Goal: Information Seeking & Learning: Check status

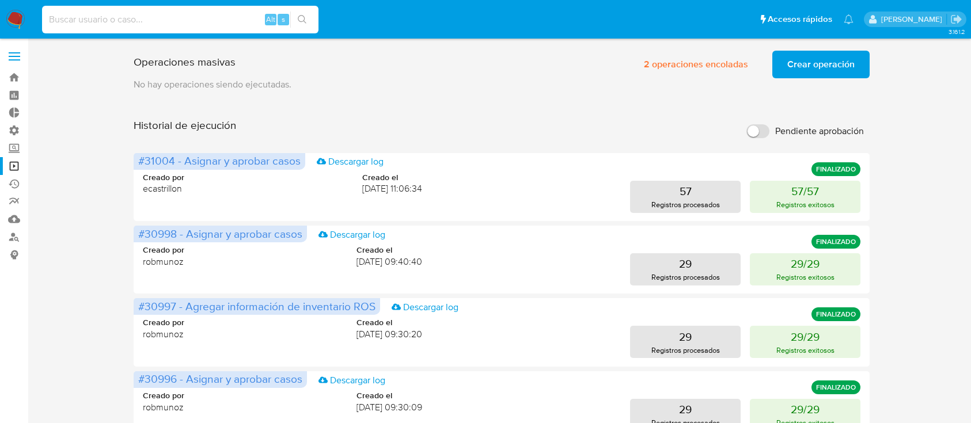
click at [191, 17] on input at bounding box center [180, 19] width 277 height 15
type input "219911082"
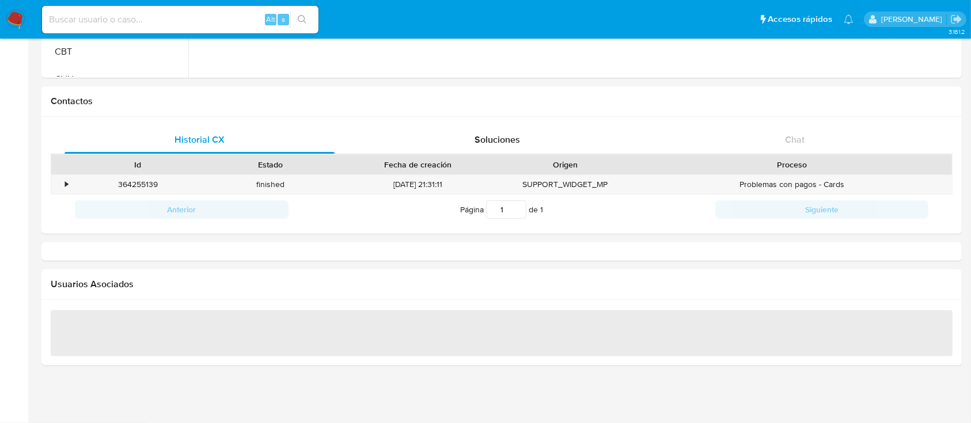
select select "10"
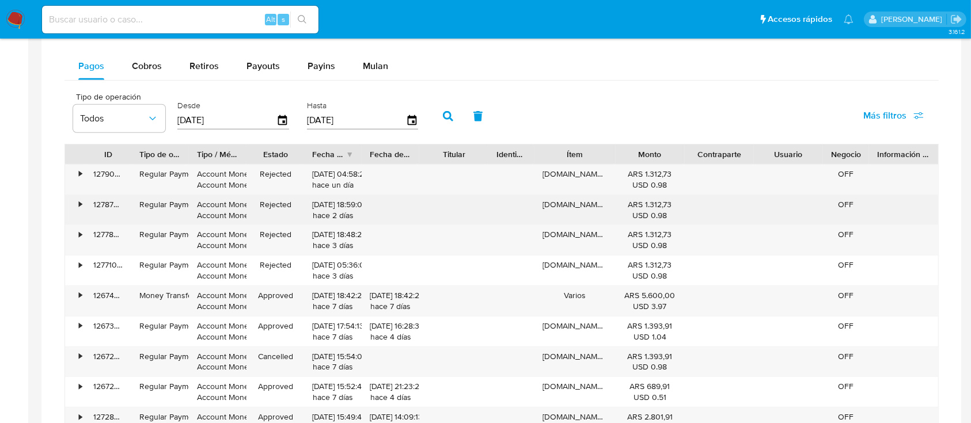
scroll to position [687, 0]
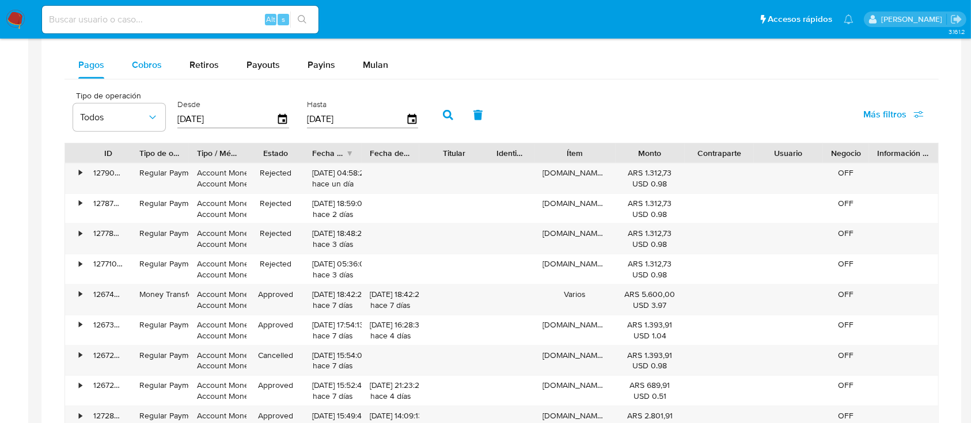
click at [137, 58] on span "Cobros" at bounding box center [147, 64] width 30 height 13
select select "10"
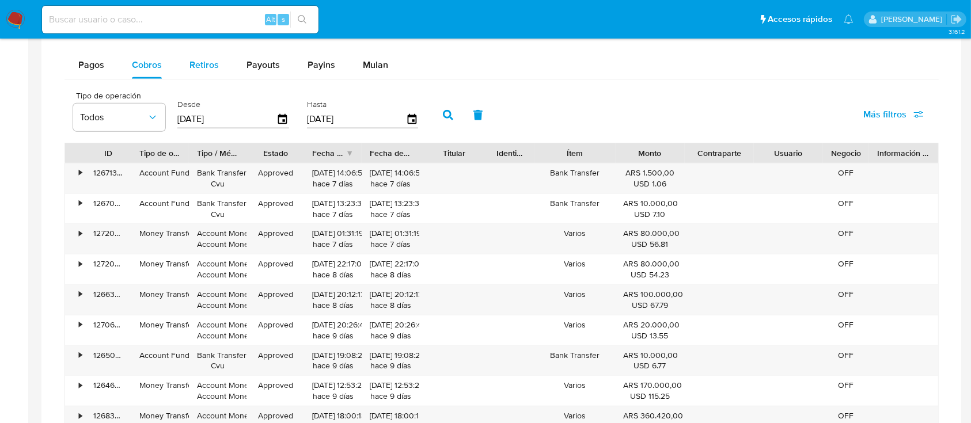
click at [191, 58] on span "Retiros" at bounding box center [204, 64] width 29 height 13
select select "10"
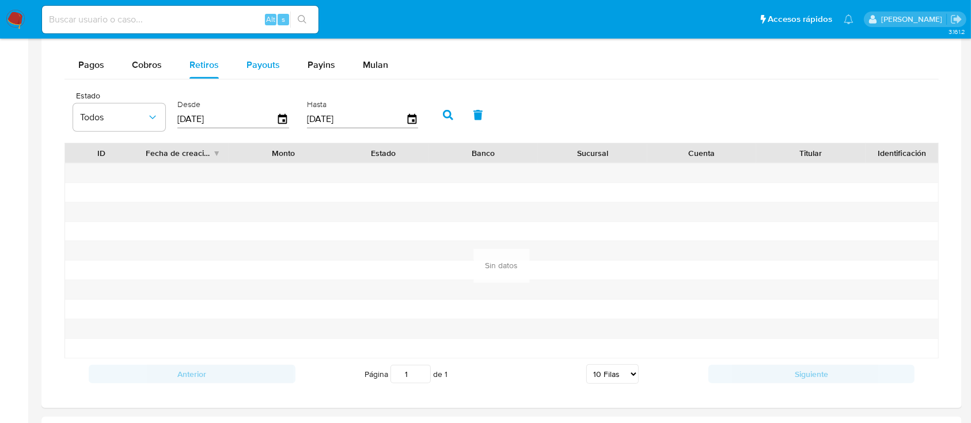
click at [261, 65] on span "Payouts" at bounding box center [263, 64] width 33 height 13
select select "10"
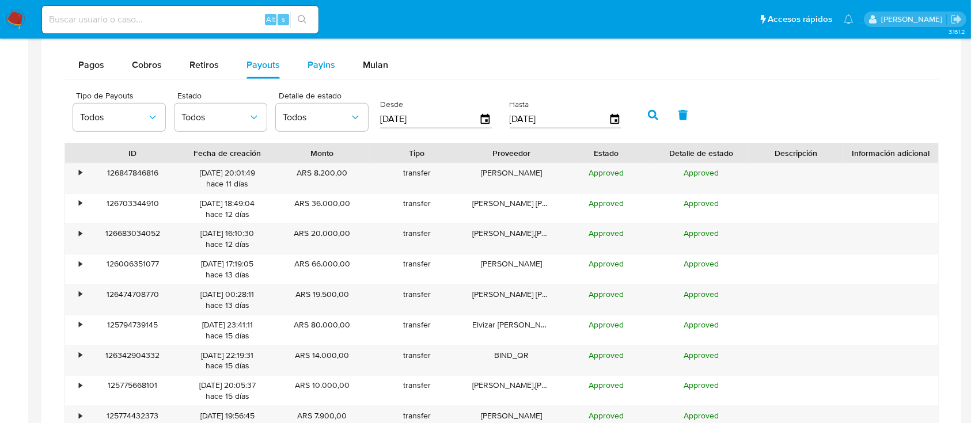
click at [319, 62] on span "Payins" at bounding box center [322, 64] width 28 height 13
select select "10"
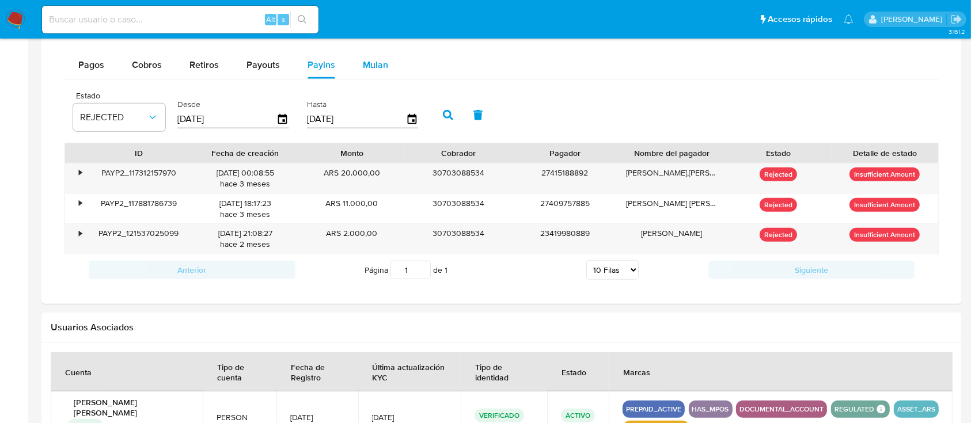
click at [372, 68] on span "Mulan" at bounding box center [375, 64] width 25 height 13
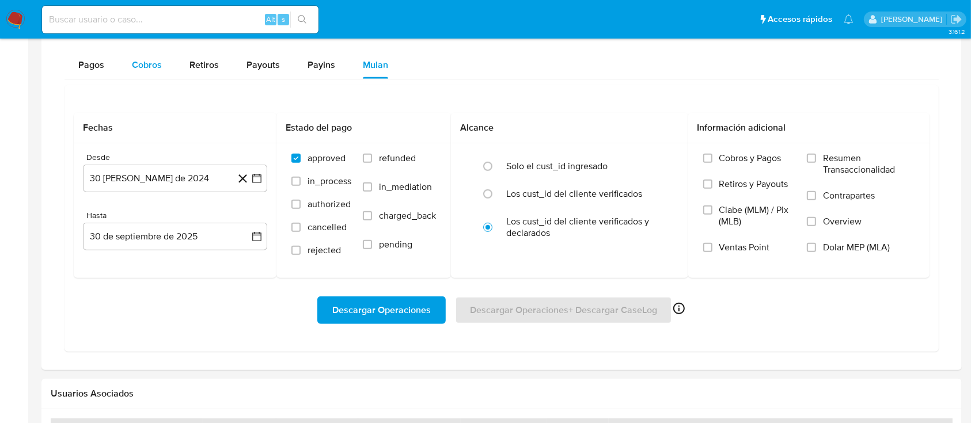
click at [143, 72] on div "Cobros" at bounding box center [147, 65] width 30 height 28
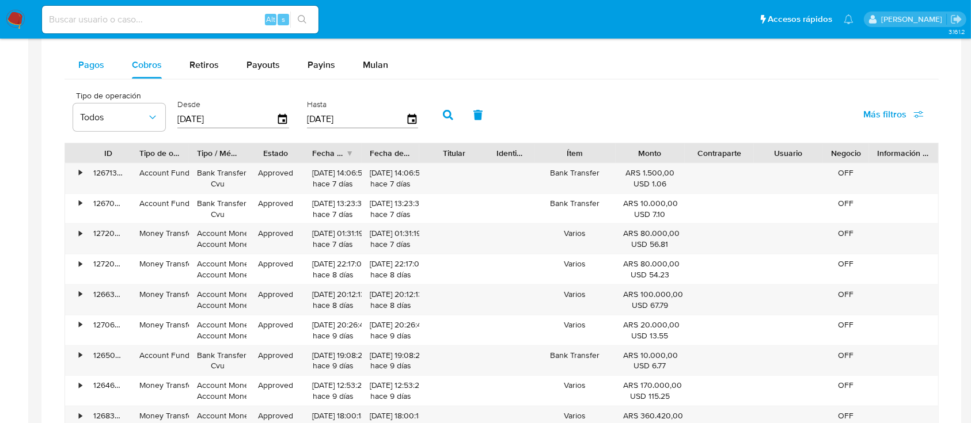
click at [81, 65] on span "Pagos" at bounding box center [91, 64] width 26 height 13
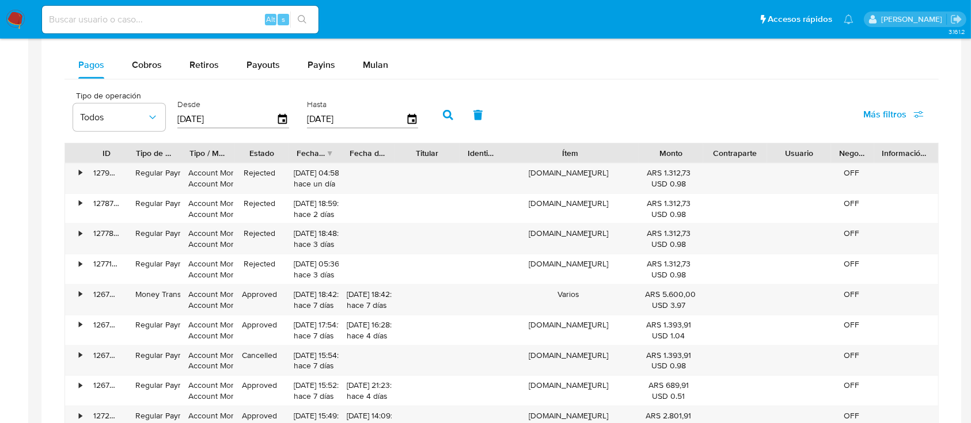
drag, startPoint x: 608, startPoint y: 148, endPoint x: 667, endPoint y: 129, distance: 61.8
click at [667, 129] on div "Tipo de operación Todos Desde [DATE] Hasta [DATE] Más filtros ID Tipo de operac…" at bounding box center [502, 292] width 874 height 414
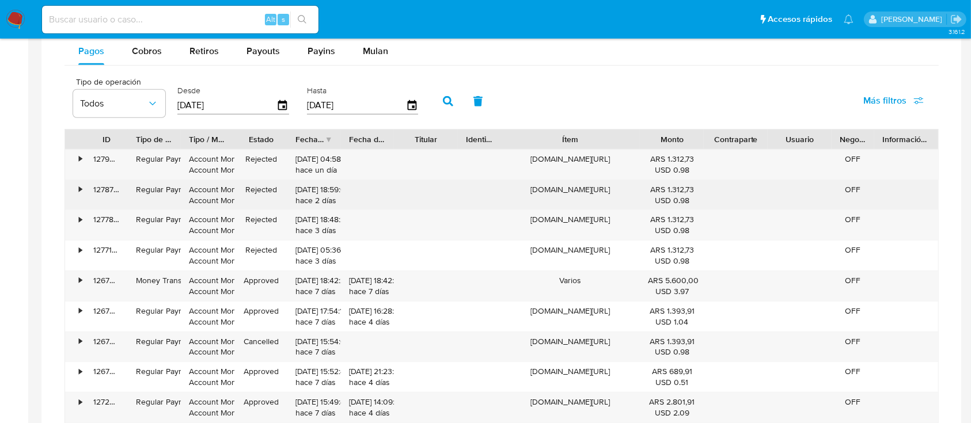
scroll to position [702, 0]
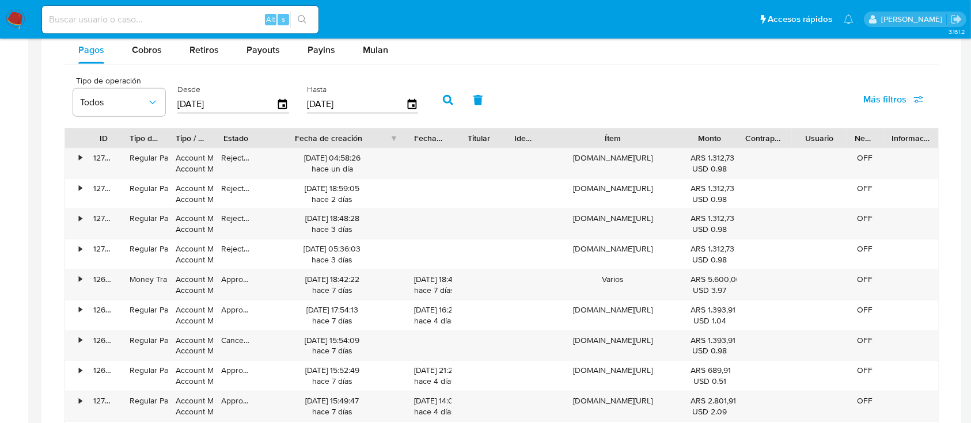
drag, startPoint x: 346, startPoint y: 131, endPoint x: 440, endPoint y: 115, distance: 95.3
click at [440, 115] on div "Tipo de operación Todos Desde [DATE] Hasta [DATE] Más filtros ID Tipo de operac…" at bounding box center [502, 277] width 874 height 414
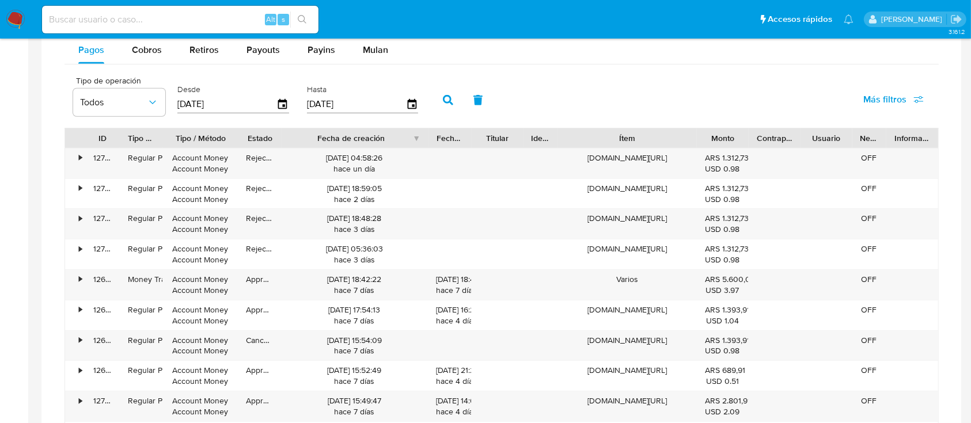
drag, startPoint x: 217, startPoint y: 142, endPoint x: 253, endPoint y: 139, distance: 37.0
click at [249, 139] on div at bounding box center [238, 138] width 21 height 20
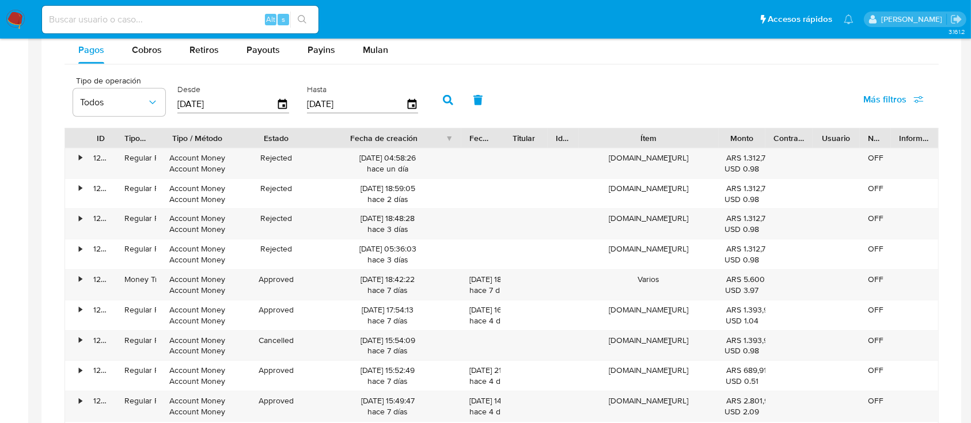
drag, startPoint x: 294, startPoint y: 139, endPoint x: 327, endPoint y: 132, distance: 34.1
click at [327, 132] on div "ID Tipo de operación Tipo / Método Estado Fecha de creación Fecha de aprobación…" at bounding box center [501, 138] width 873 height 20
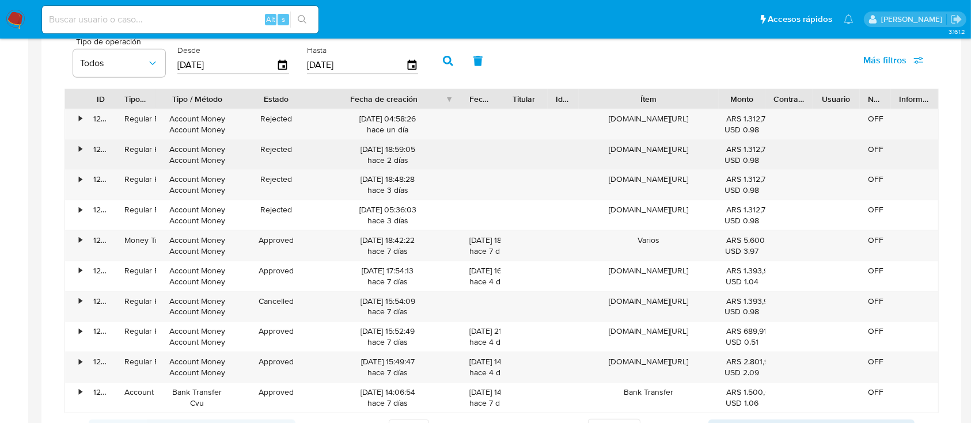
scroll to position [742, 0]
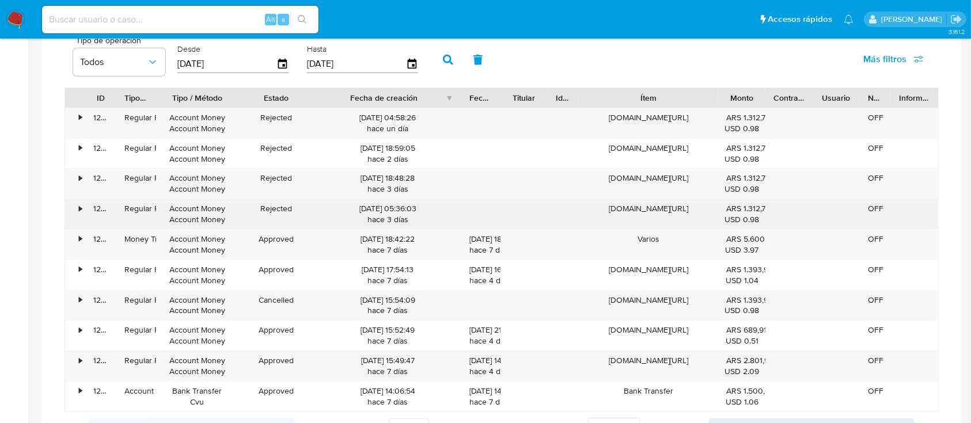
click at [82, 209] on div "•" at bounding box center [80, 208] width 3 height 11
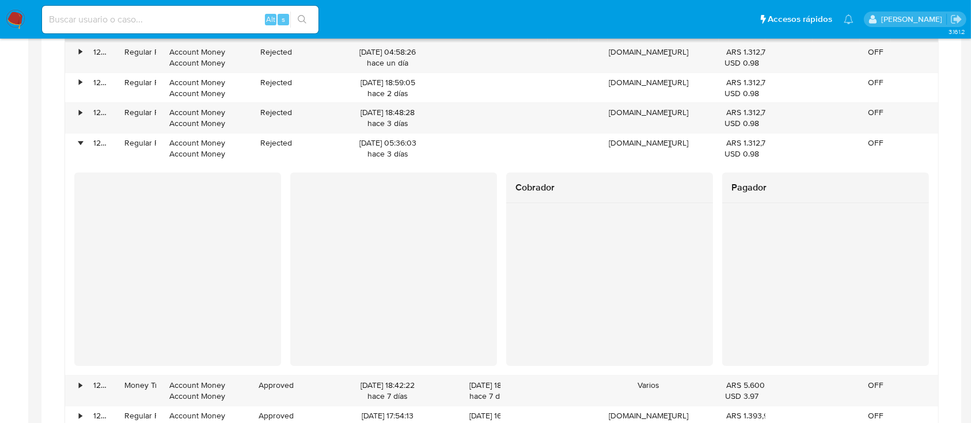
scroll to position [809, 0]
click at [71, 113] on div "•" at bounding box center [75, 116] width 20 height 30
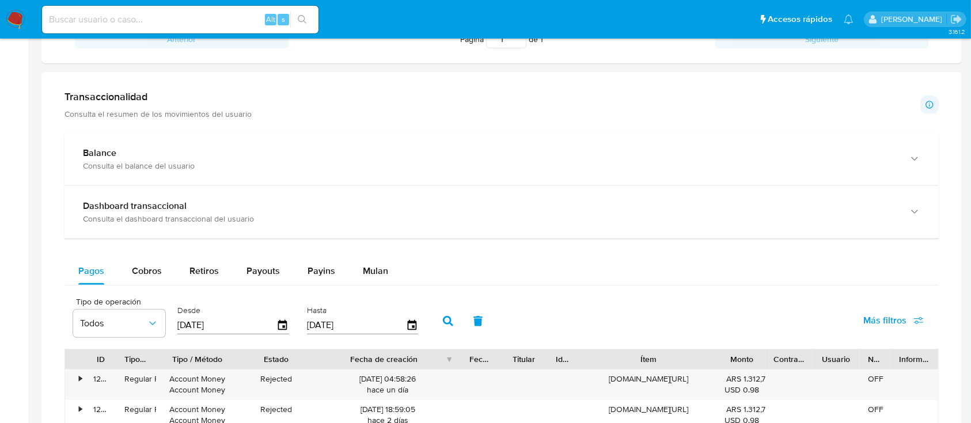
scroll to position [558, 0]
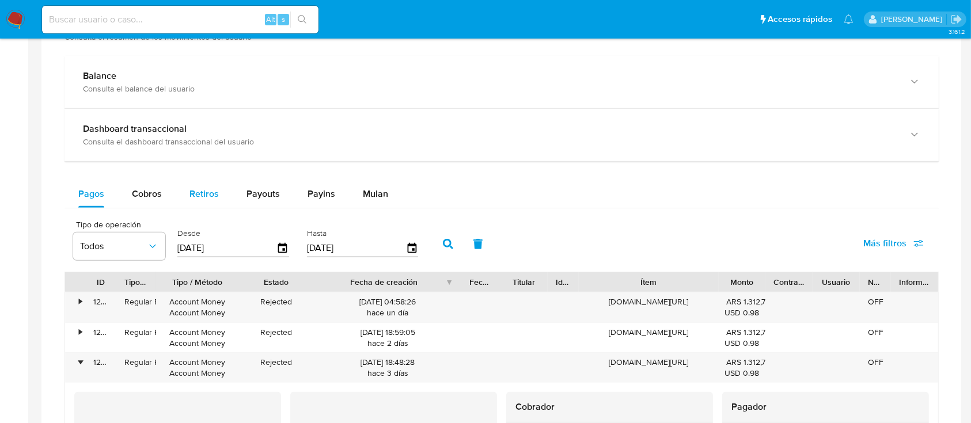
click at [196, 196] on span "Retiros" at bounding box center [204, 193] width 29 height 13
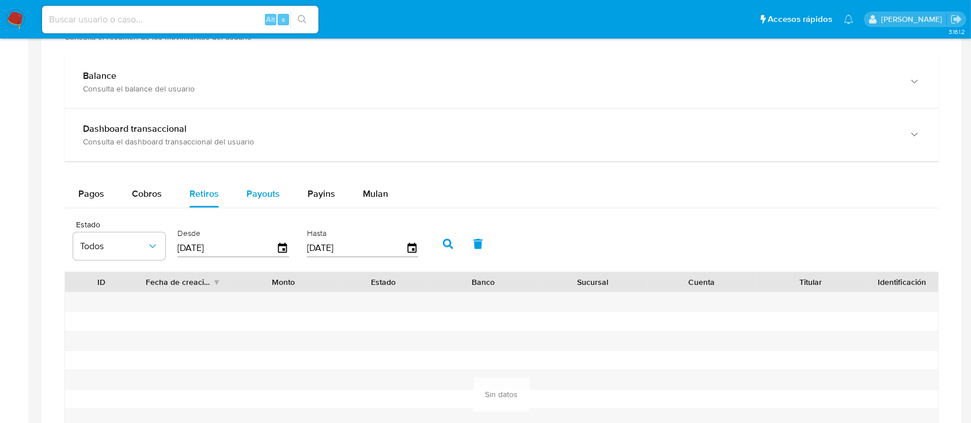
click at [244, 192] on button "Payouts" at bounding box center [263, 194] width 61 height 28
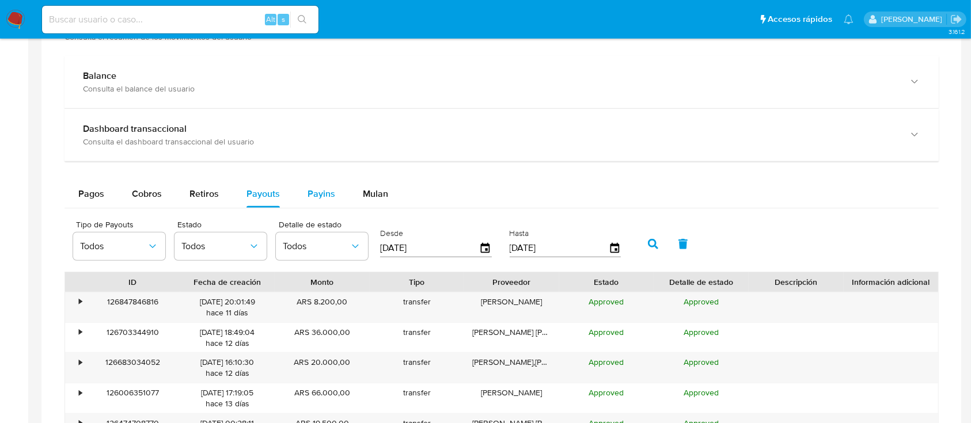
click at [317, 198] on span "Payins" at bounding box center [322, 193] width 28 height 13
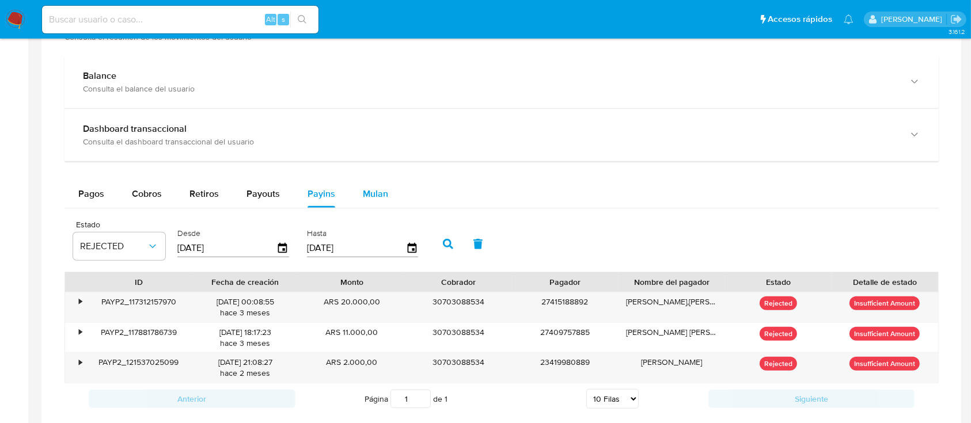
click at [378, 192] on span "Mulan" at bounding box center [375, 193] width 25 height 13
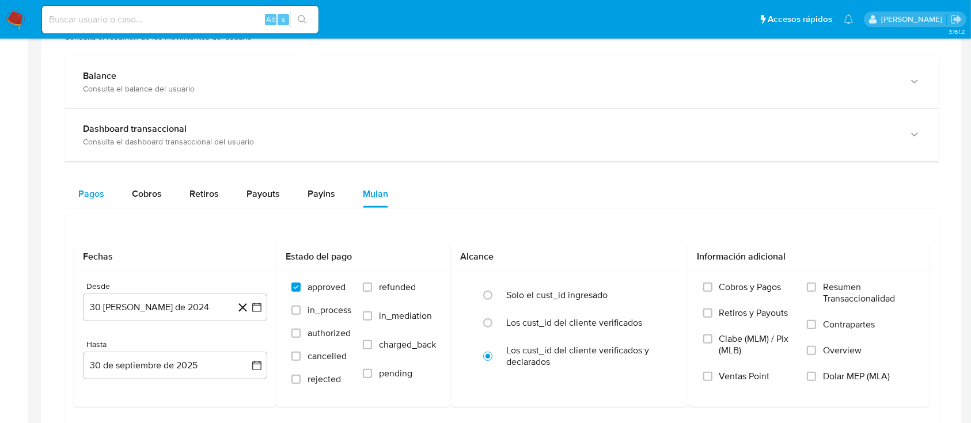
click at [111, 194] on button "Pagos" at bounding box center [92, 194] width 54 height 28
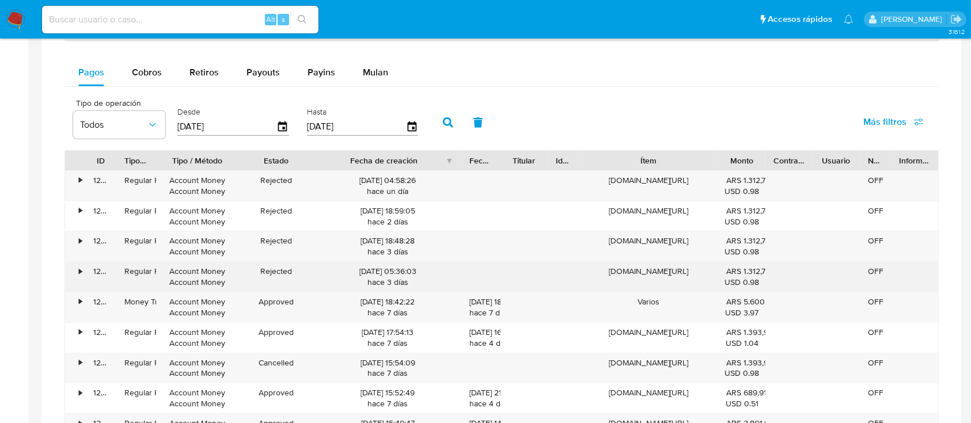
scroll to position [681, 0]
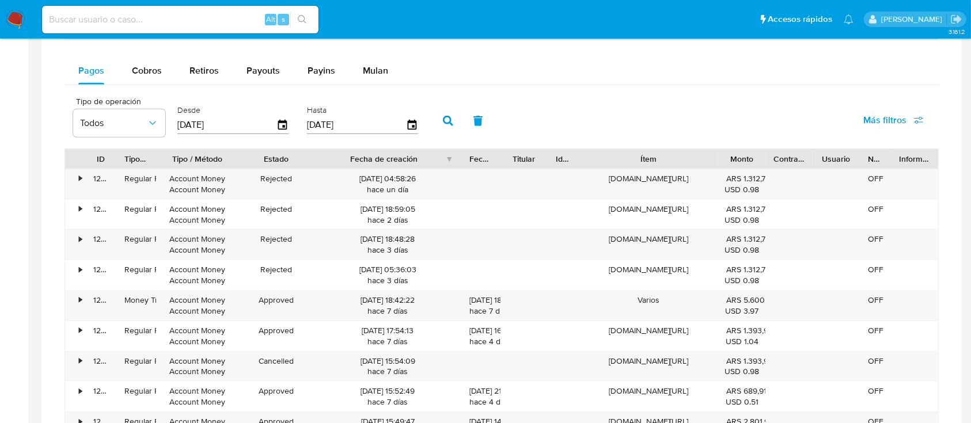
click at [0, 291] on aside "Bandeja Tablero Tablero Externo Administración Reglas Roles Usuarios Equipos Co…" at bounding box center [14, 41] width 28 height 1445
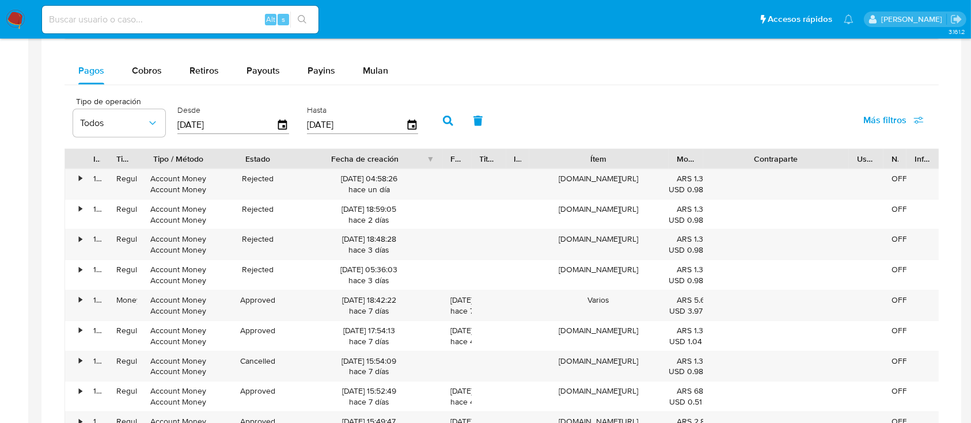
drag, startPoint x: 815, startPoint y: 159, endPoint x: 914, endPoint y: 146, distance: 100.0
click at [914, 146] on div "Tipo de operación Todos Desde [DATE] Hasta [DATE] Más filtros ID Tipo de operac…" at bounding box center [502, 298] width 874 height 414
click at [0, 275] on aside "Bandeja Tablero Tablero Externo Administración Reglas Roles Usuarios Equipos Co…" at bounding box center [14, 41] width 28 height 1445
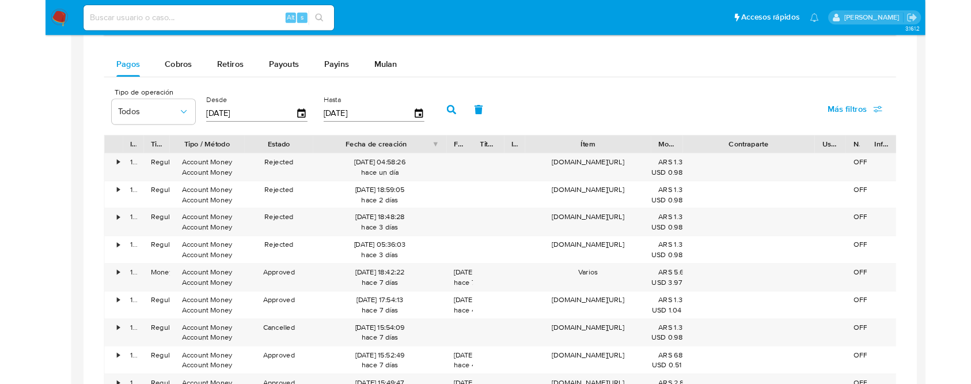
scroll to position [636, 0]
